Goal: Task Accomplishment & Management: Manage account settings

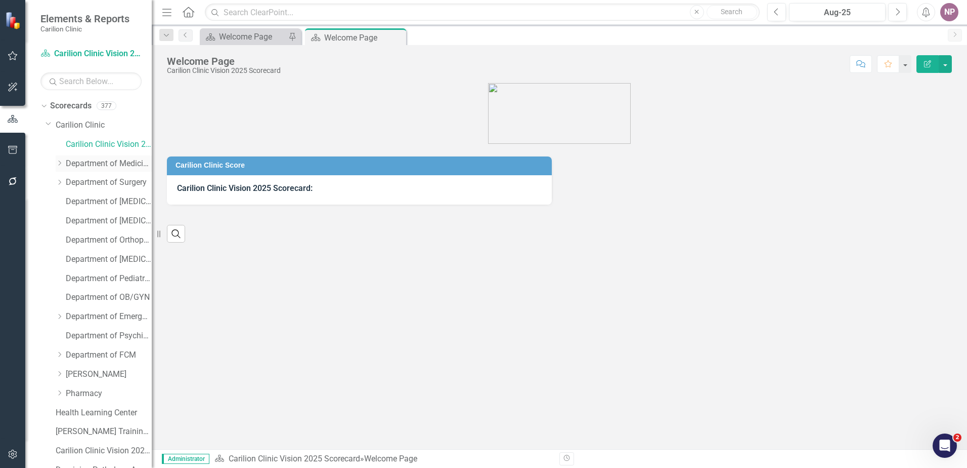
click at [59, 164] on icon "Dropdown" at bounding box center [60, 163] width 8 height 6
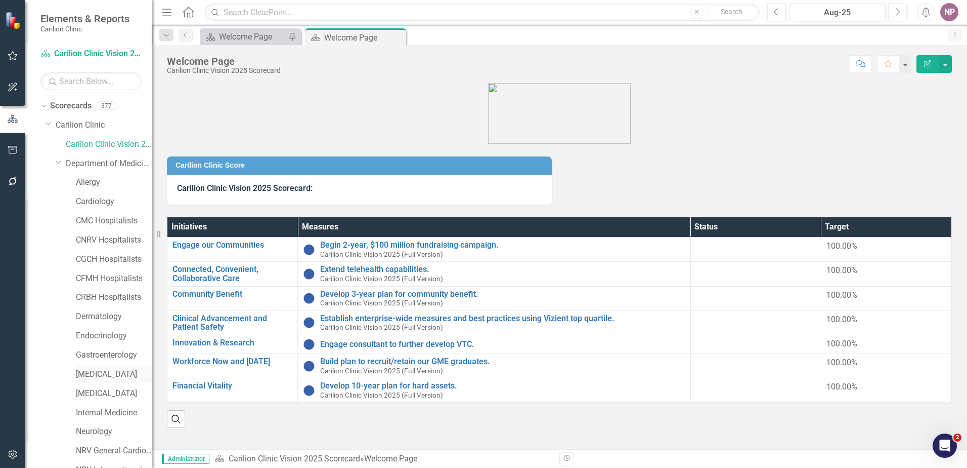
click at [108, 371] on link "[MEDICAL_DATA]" at bounding box center [114, 374] width 76 height 12
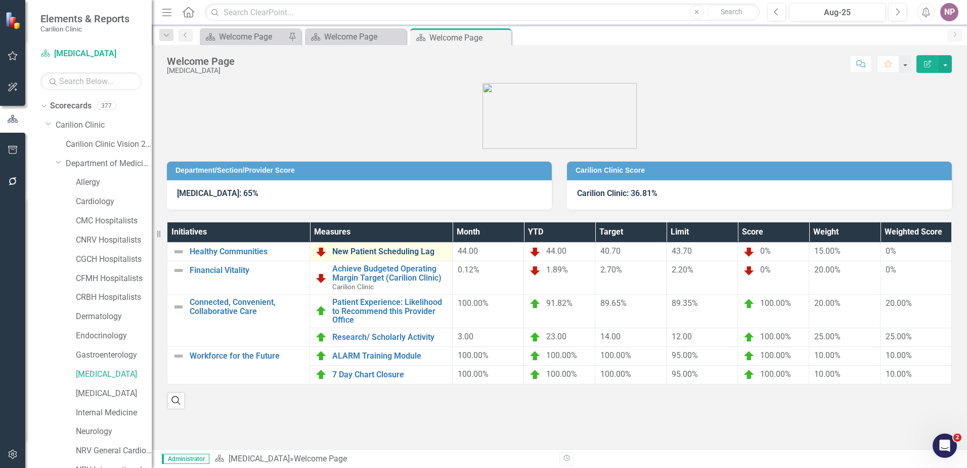
click at [384, 254] on link "New Patient Scheduling Lag" at bounding box center [389, 251] width 115 height 9
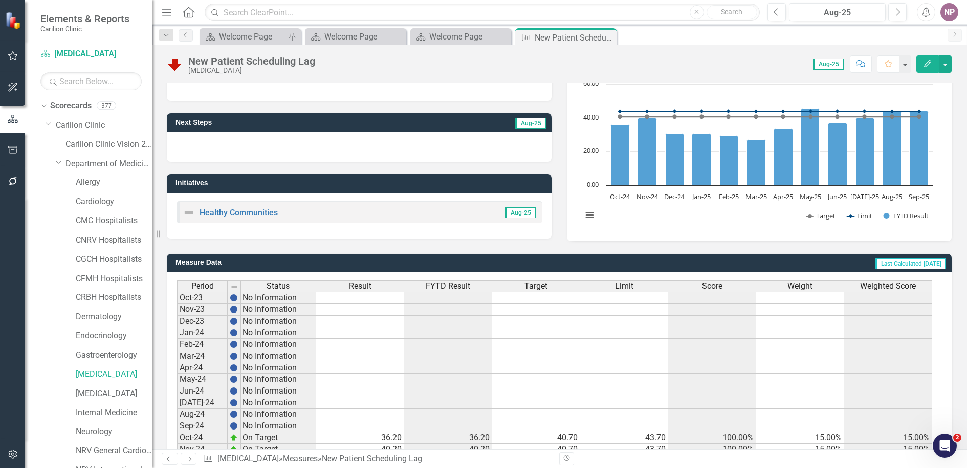
scroll to position [239, 0]
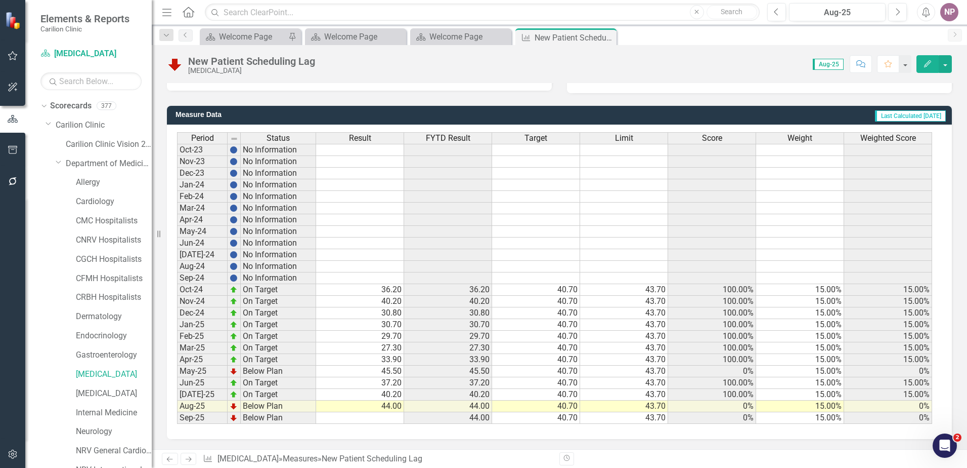
click at [540, 289] on td "40.70" at bounding box center [536, 290] width 88 height 12
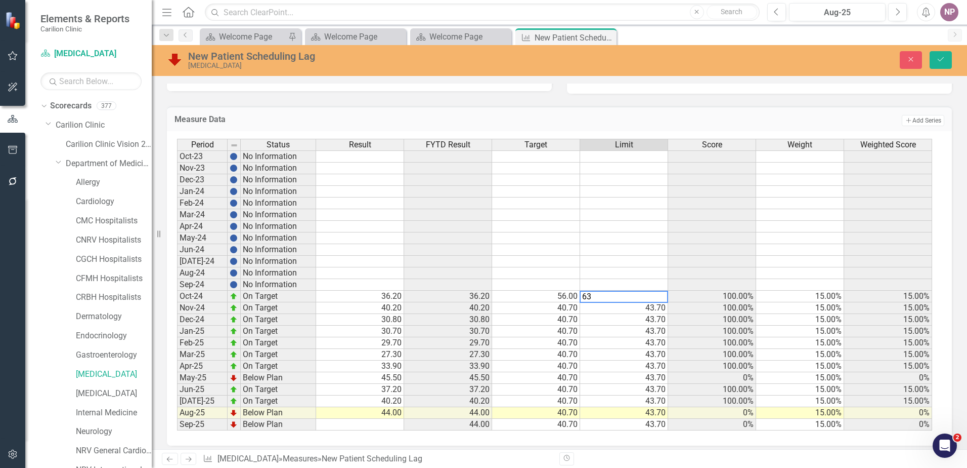
type textarea "63"
click at [577, 245] on td at bounding box center [536, 250] width 88 height 12
drag, startPoint x: 638, startPoint y: 299, endPoint x: 665, endPoint y: 299, distance: 27.3
click at [665, 299] on tr "Oct-24 On Target 36.20 36.20 56.00 63.00 100.00% 15.00% 15.00%" at bounding box center [554, 296] width 755 height 12
drag, startPoint x: 668, startPoint y: 302, endPoint x: 685, endPoint y: 422, distance: 121.1
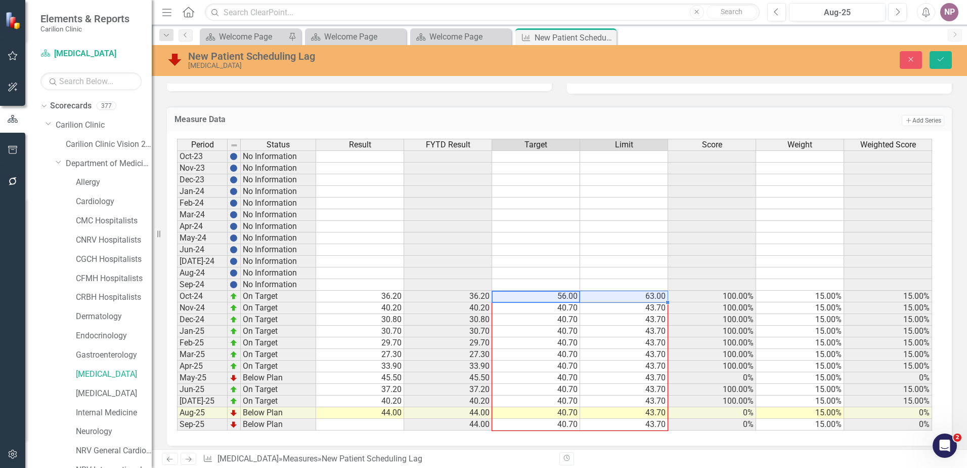
click at [177, 423] on div "Period Status Result FYTD Result Target Limit Score Weight Weighted Score Oct-2…" at bounding box center [177, 284] width 0 height 291
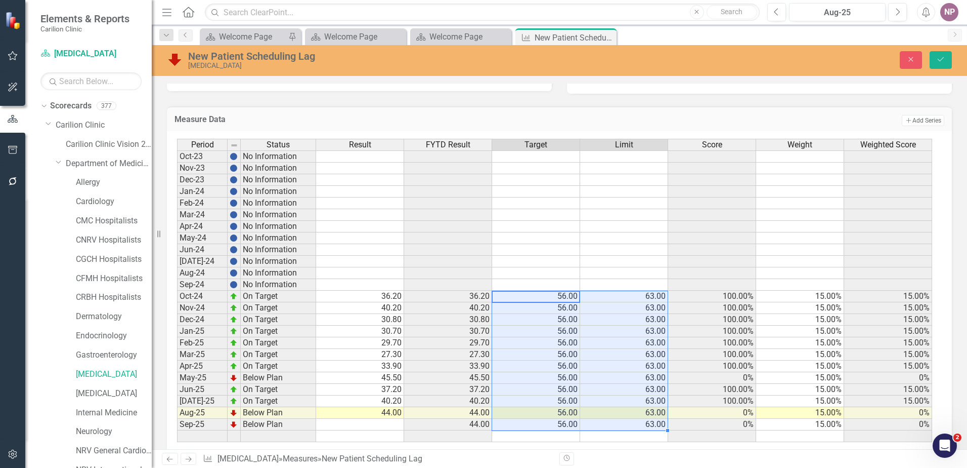
type textarea "56"
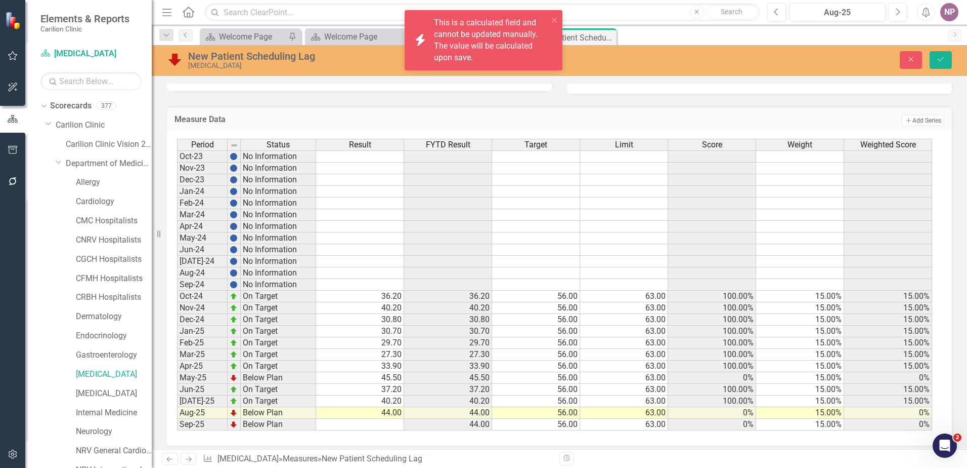
click at [932, 69] on div "New Patient Scheduling Lag [MEDICAL_DATA] Close Save" at bounding box center [560, 59] width 816 height 19
click at [933, 65] on button "Save" at bounding box center [941, 60] width 22 height 18
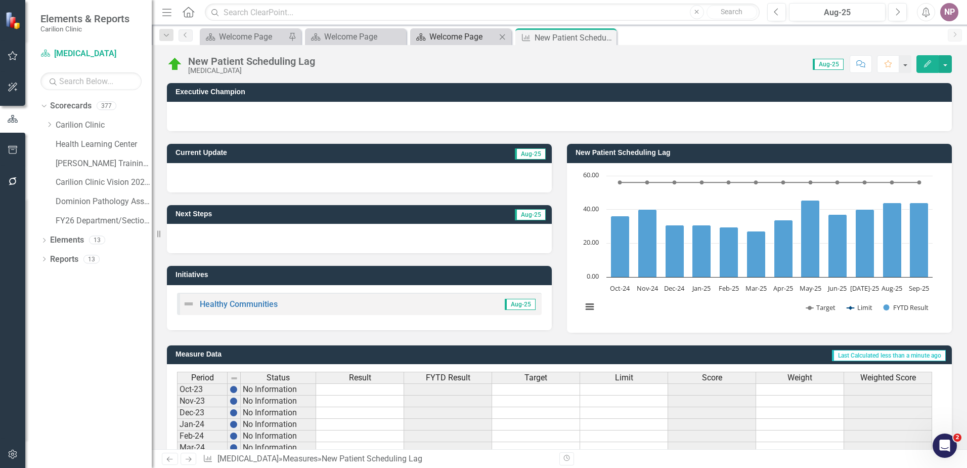
click at [453, 32] on div "Welcome Page" at bounding box center [463, 36] width 67 height 13
